Goal: Information Seeking & Learning: Learn about a topic

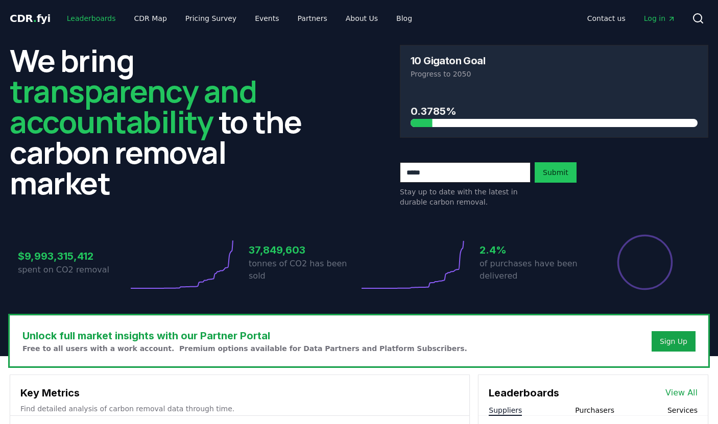
click at [107, 20] on link "Leaderboards" at bounding box center [91, 18] width 65 height 18
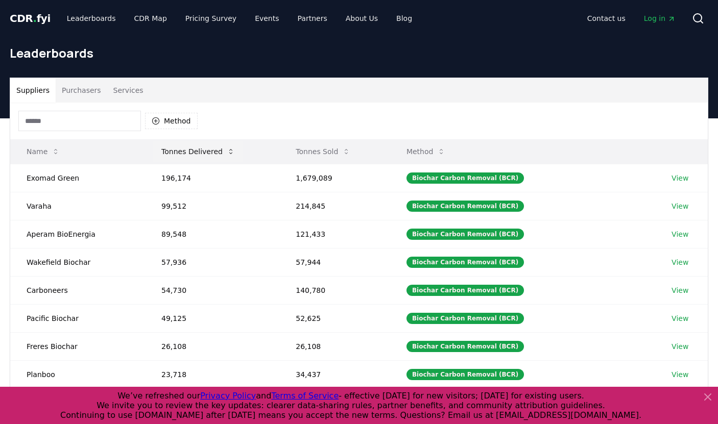
click at [193, 154] on button "Tonnes Delivered" at bounding box center [198, 151] width 90 height 20
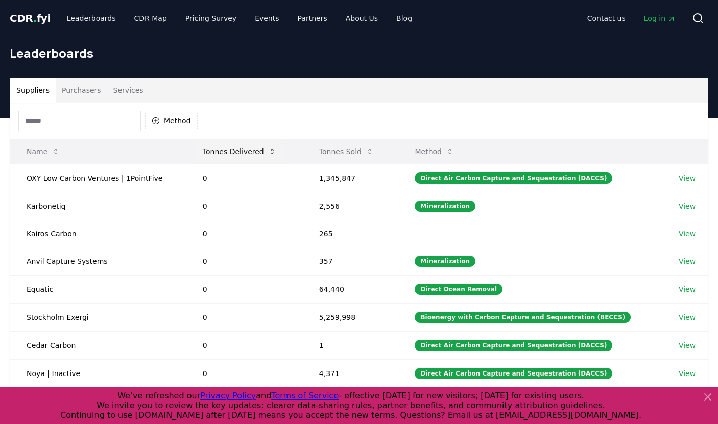
click at [238, 155] on button "Tonnes Delivered" at bounding box center [240, 151] width 90 height 20
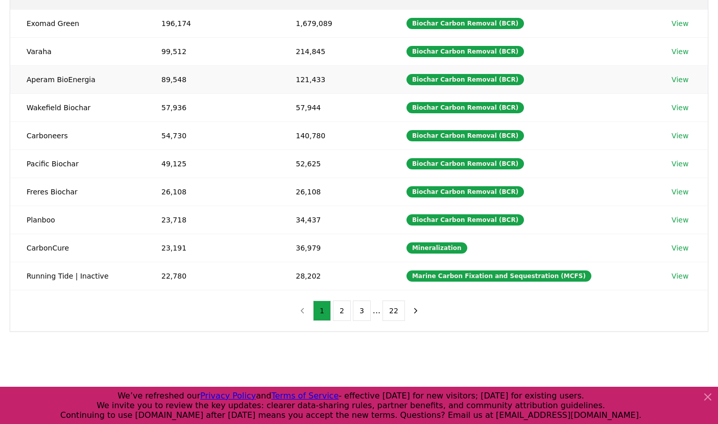
scroll to position [155, 0]
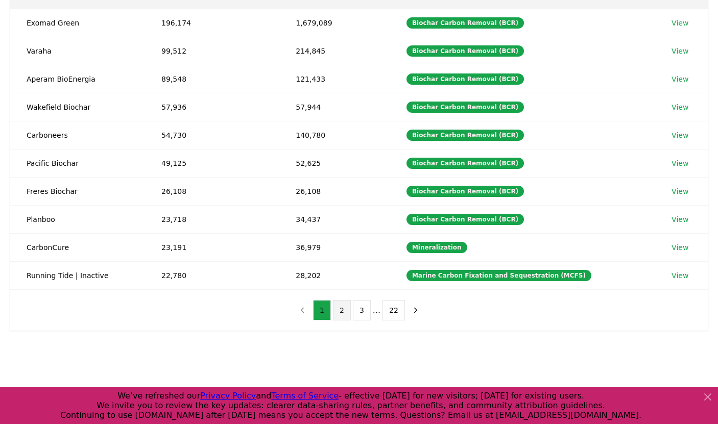
click at [344, 310] on button "2" at bounding box center [342, 310] width 18 height 20
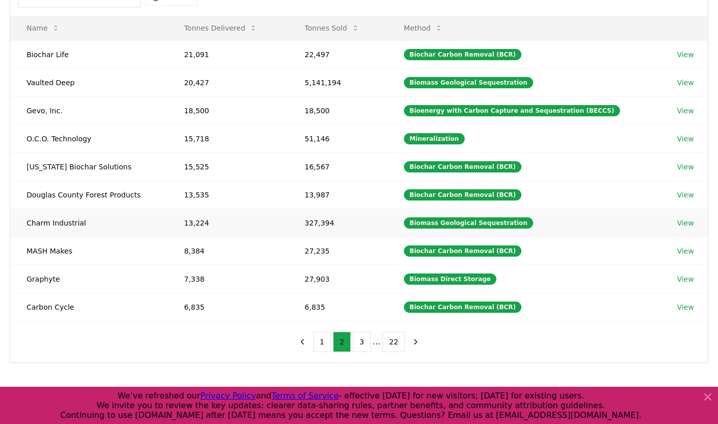
scroll to position [112, 0]
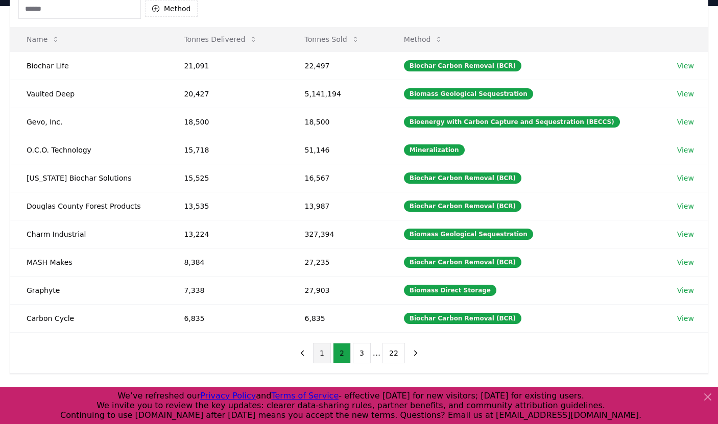
click at [328, 347] on button "1" at bounding box center [322, 353] width 18 height 20
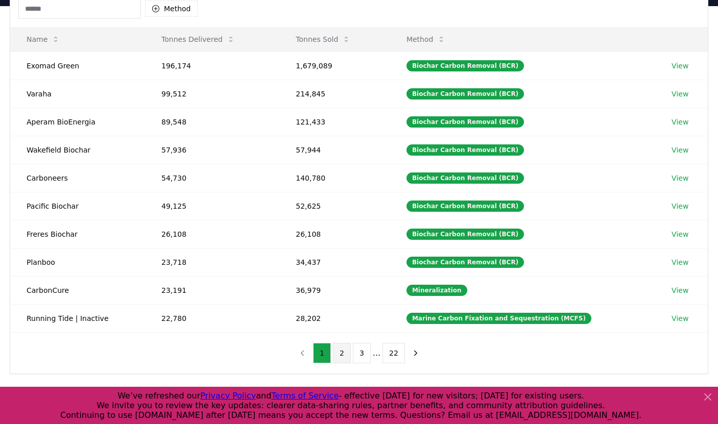
click at [343, 350] on button "2" at bounding box center [342, 353] width 18 height 20
